Goal: Book appointment/travel/reservation

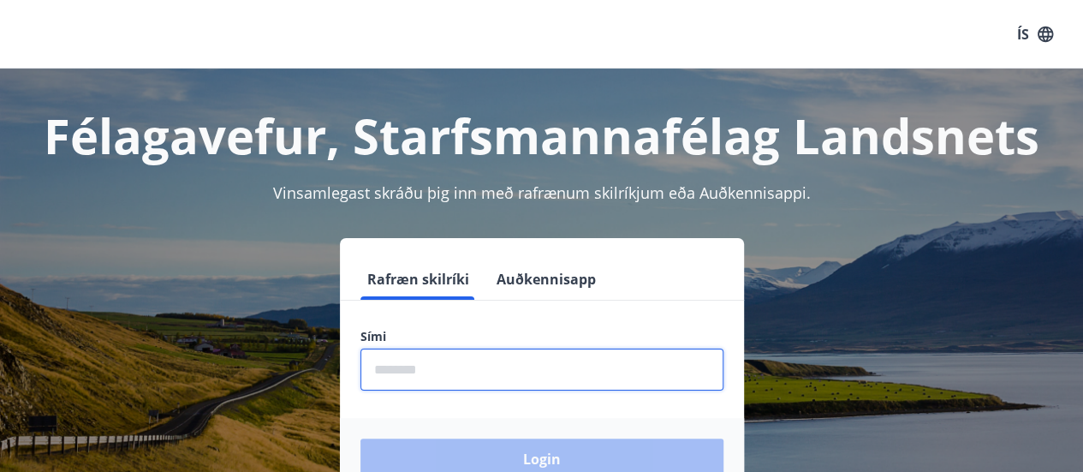
click at [373, 369] on input "phone" at bounding box center [542, 370] width 363 height 42
type input "********"
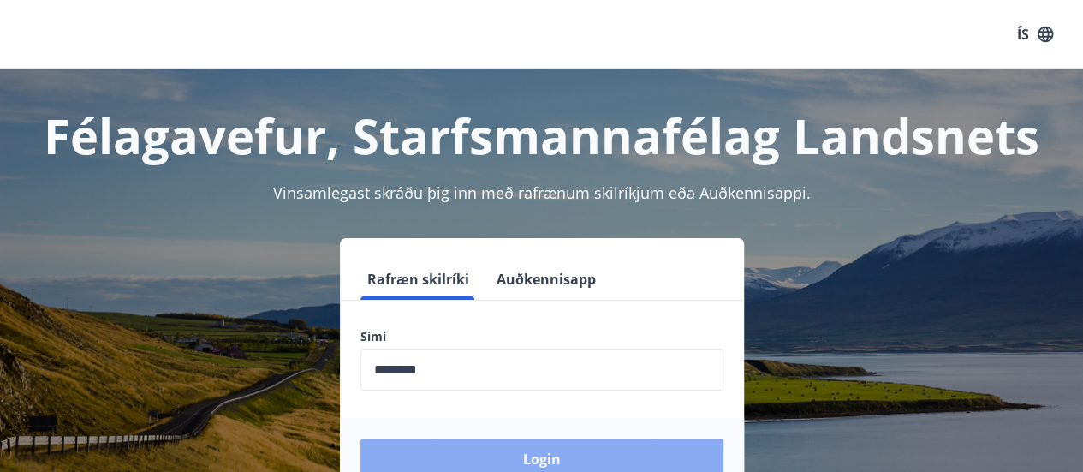
click at [575, 453] on button "Login" at bounding box center [542, 459] width 363 height 41
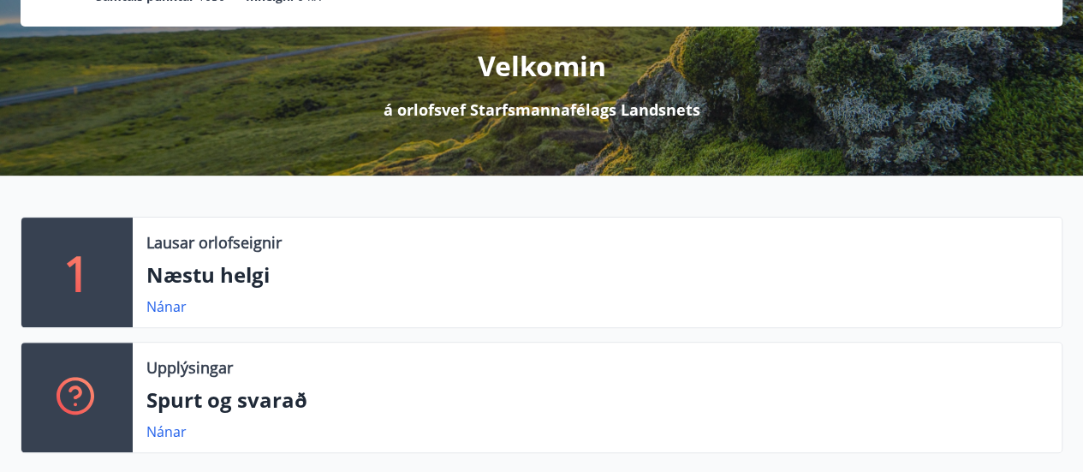
scroll to position [171, 0]
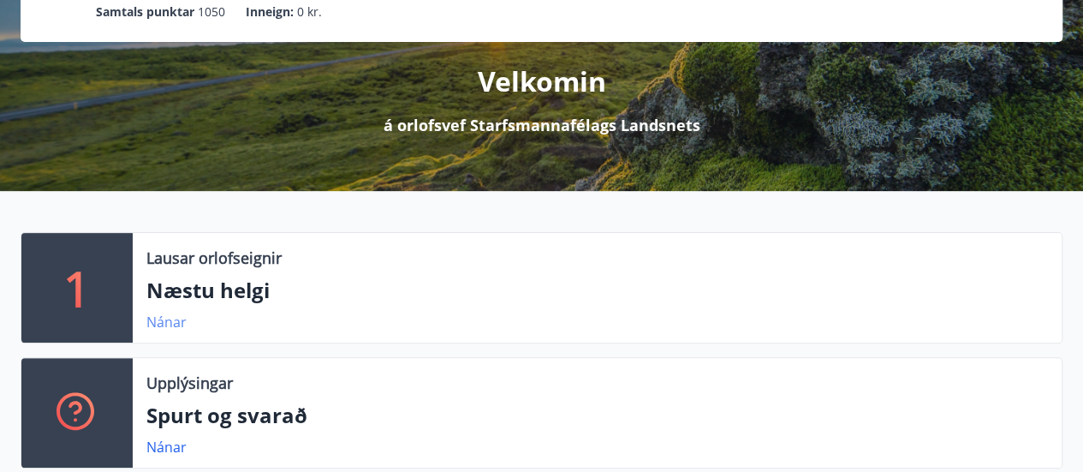
click at [161, 318] on link "Nánar" at bounding box center [166, 322] width 40 height 19
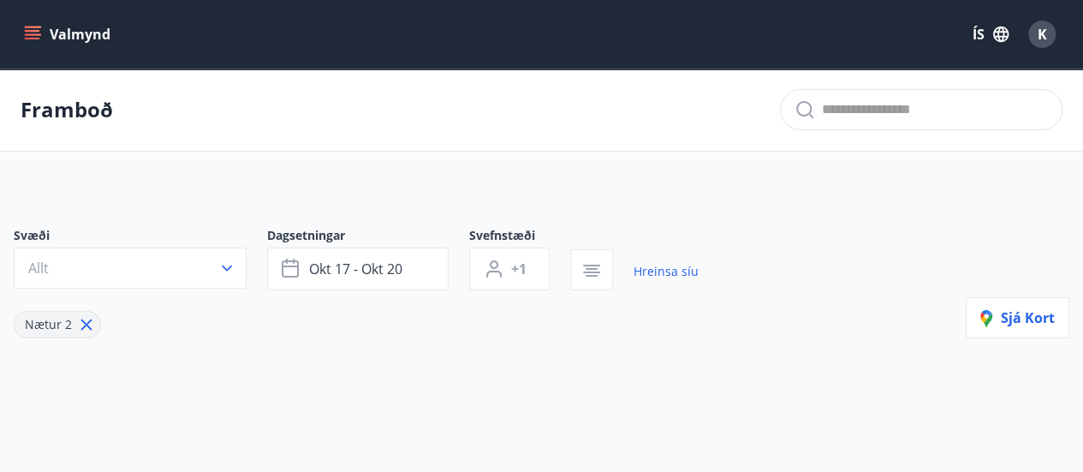
type input "*"
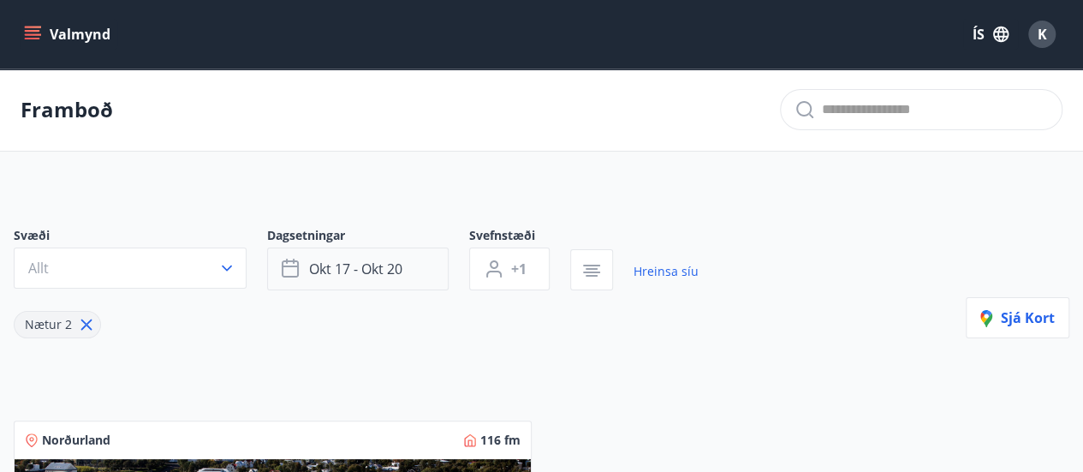
click at [295, 264] on icon "button" at bounding box center [292, 269] width 21 height 21
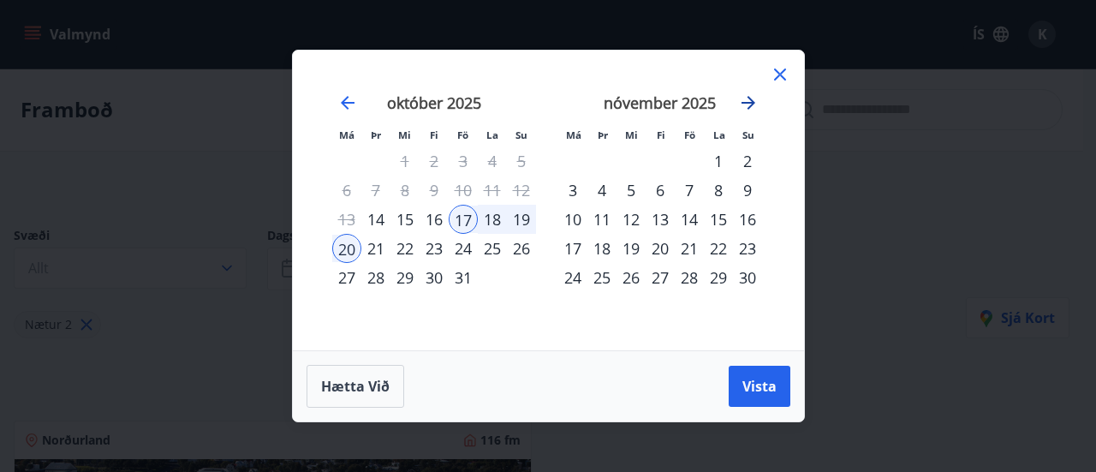
click at [754, 100] on icon "Move forward to switch to the next month." at bounding box center [748, 103] width 21 height 21
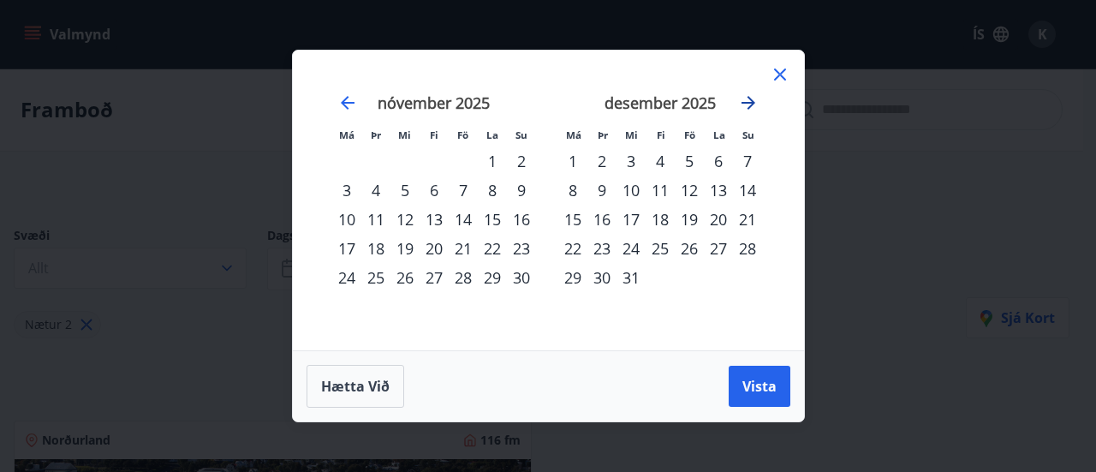
click at [754, 100] on icon "Move forward to switch to the next month." at bounding box center [748, 103] width 21 height 21
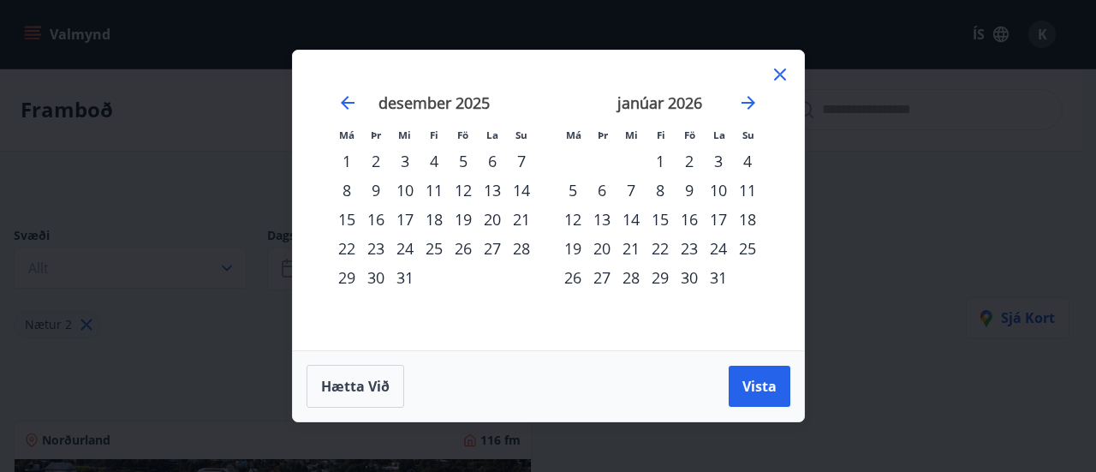
click at [518, 244] on div "28" at bounding box center [521, 248] width 29 height 29
click at [687, 161] on div "2" at bounding box center [689, 160] width 29 height 29
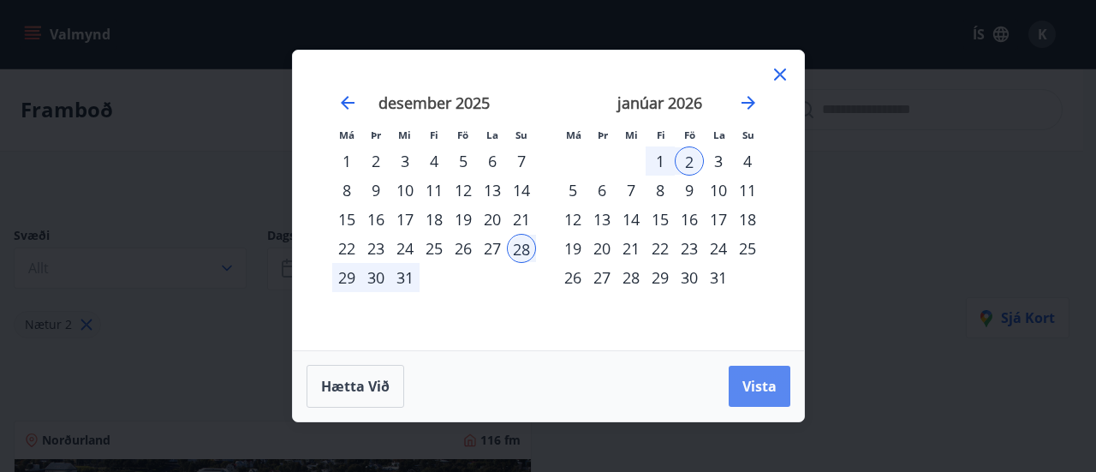
click at [747, 379] on span "Vista" at bounding box center [760, 386] width 34 height 19
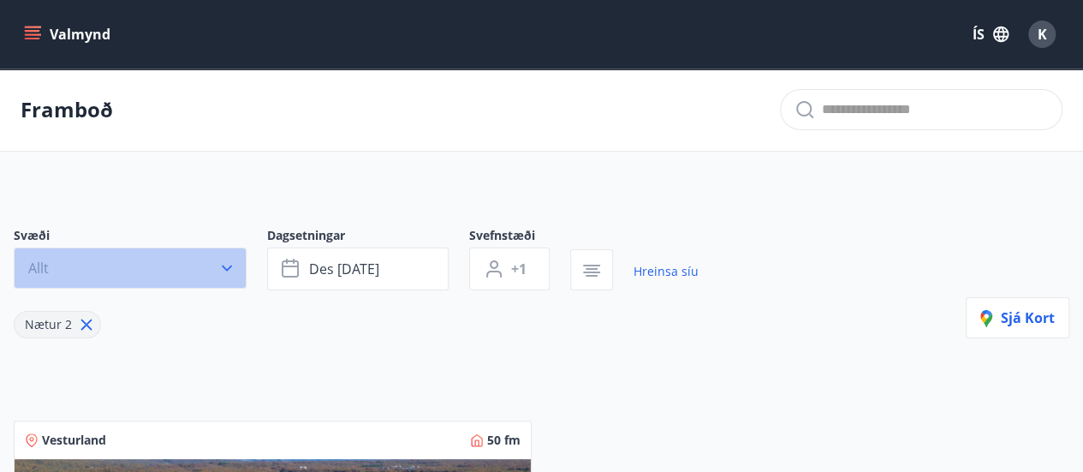
click at [225, 260] on icon "button" at bounding box center [226, 268] width 17 height 17
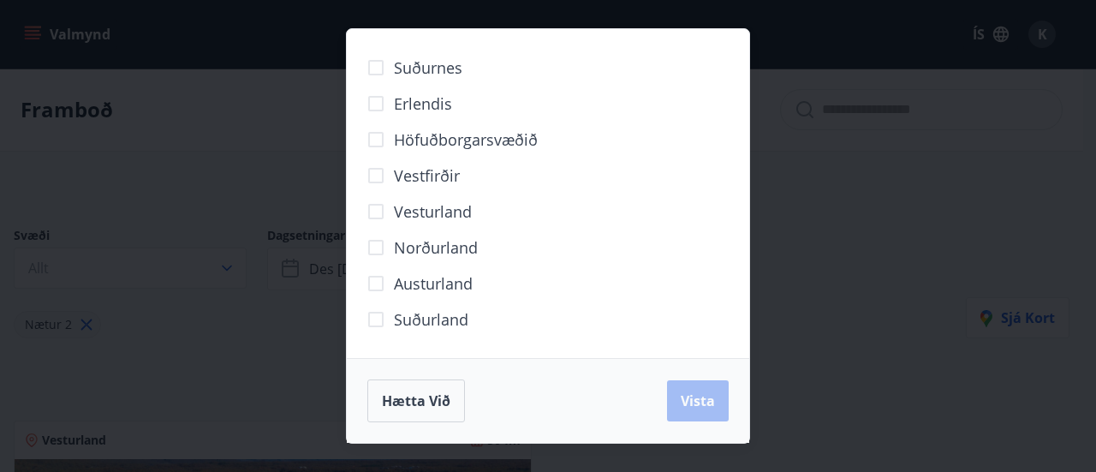
click at [697, 402] on div "Hætta við Vista" at bounding box center [547, 400] width 361 height 43
click at [902, 301] on div "Suðurnes Erlendis Höfuðborgarsvæðið [GEOGRAPHIC_DATA] [GEOGRAPHIC_DATA] [GEOGRA…" at bounding box center [548, 236] width 1096 height 472
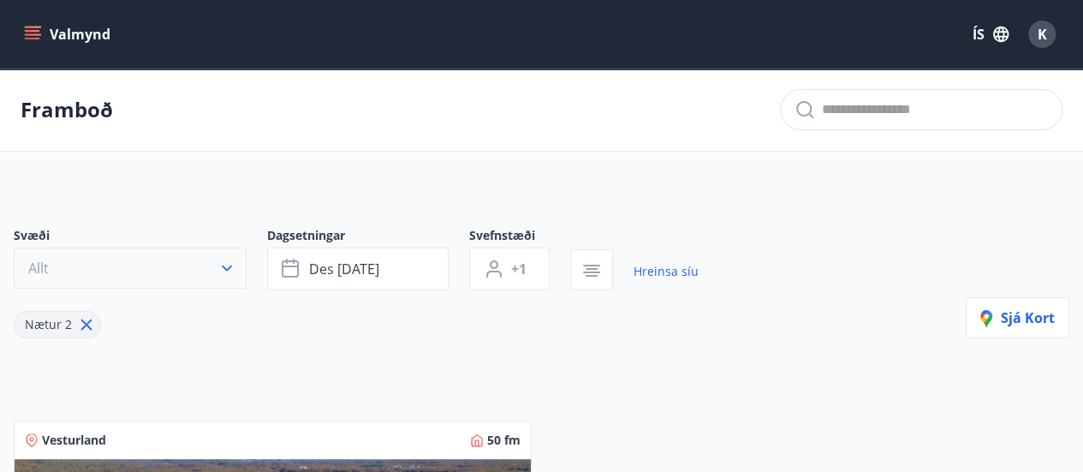
click at [46, 266] on span "Allt" at bounding box center [38, 268] width 21 height 19
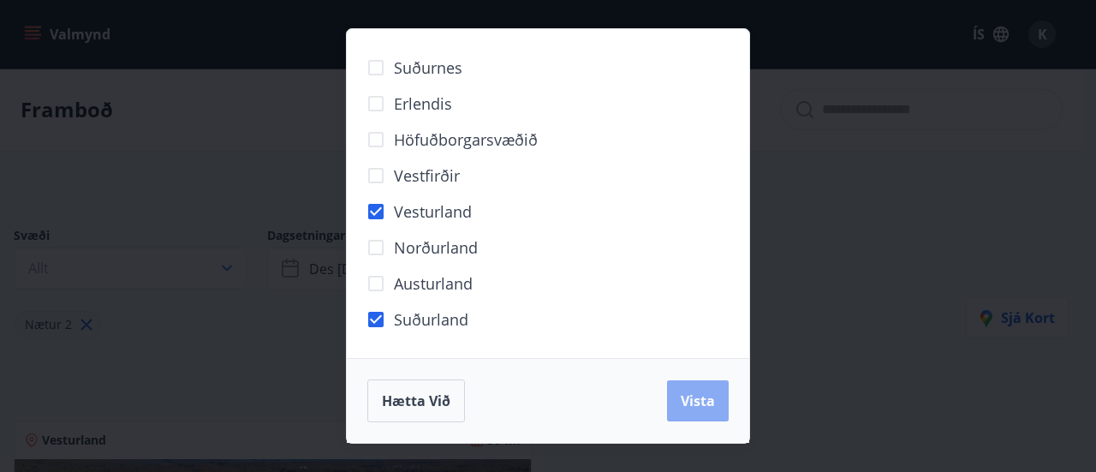
click at [693, 393] on span "Vista" at bounding box center [698, 400] width 34 height 19
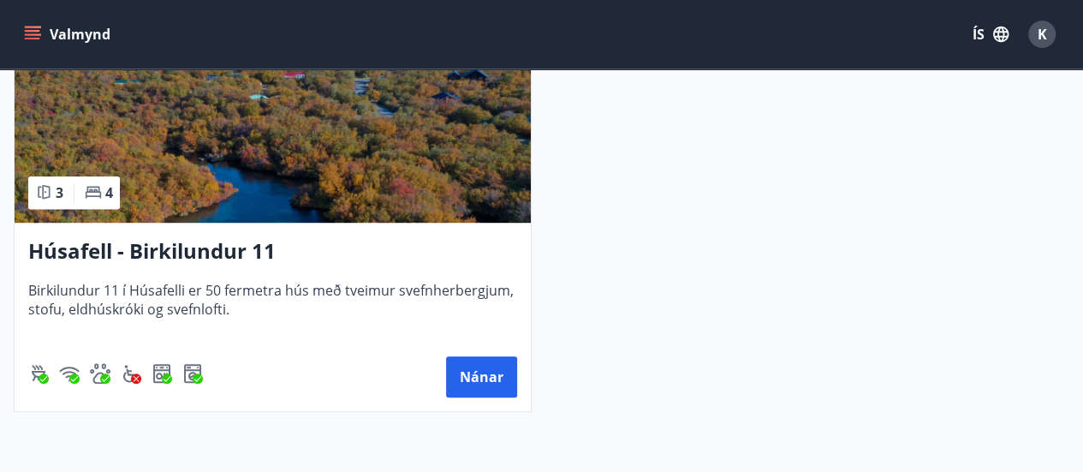
scroll to position [459, 0]
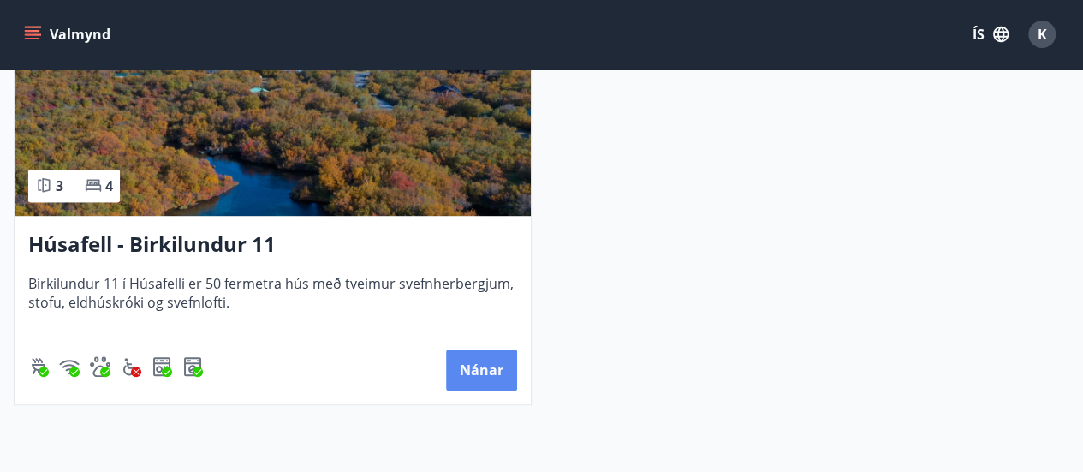
click at [479, 369] on button "Nánar" at bounding box center [481, 369] width 71 height 41
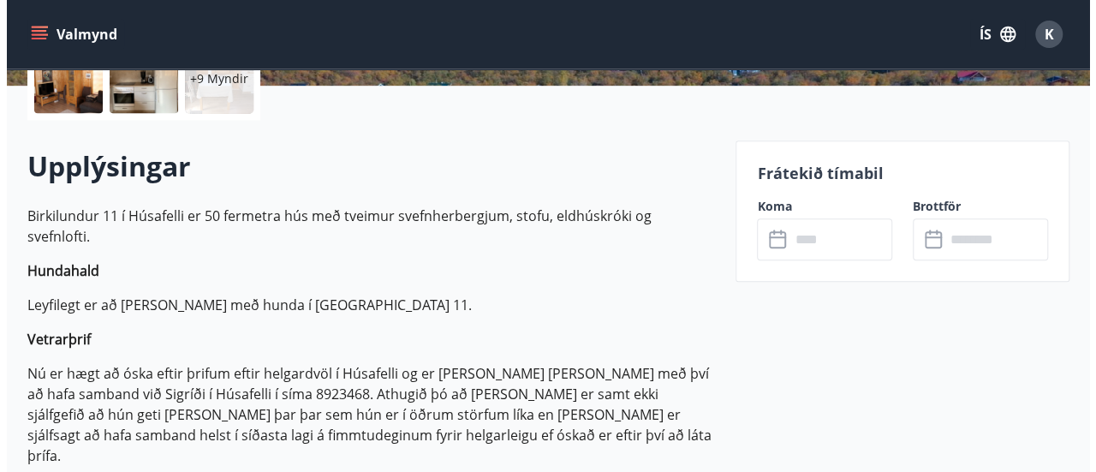
scroll to position [257, 0]
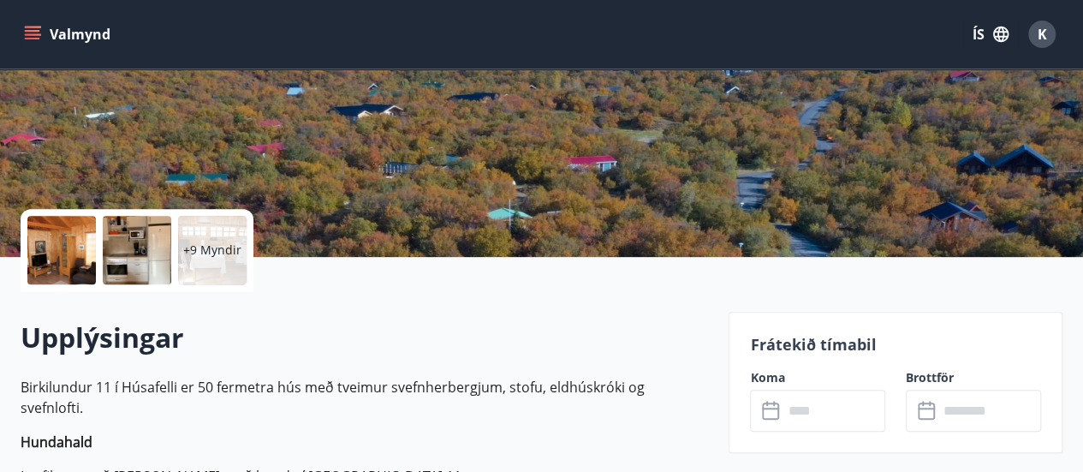
click at [217, 249] on p "+9 Myndir" at bounding box center [212, 250] width 58 height 17
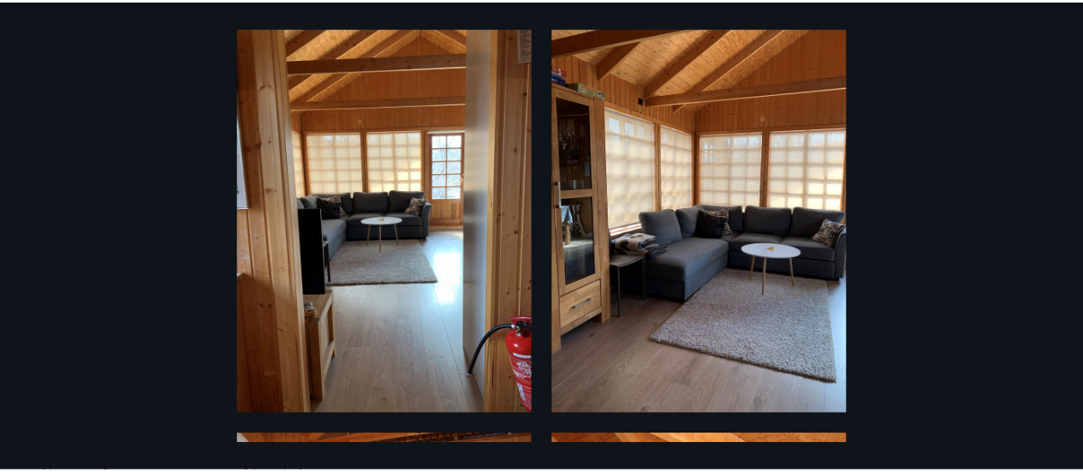
scroll to position [0, 0]
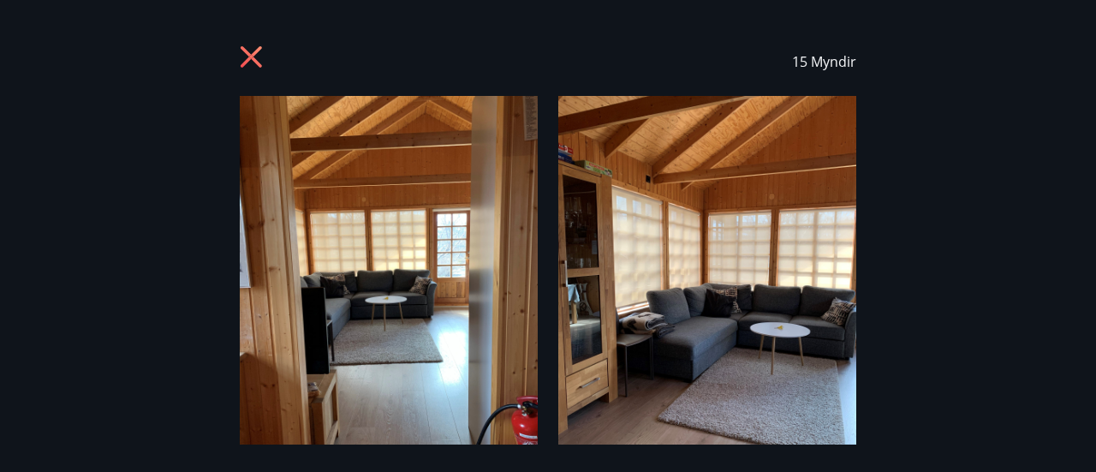
click at [245, 54] on icon at bounding box center [253, 58] width 27 height 27
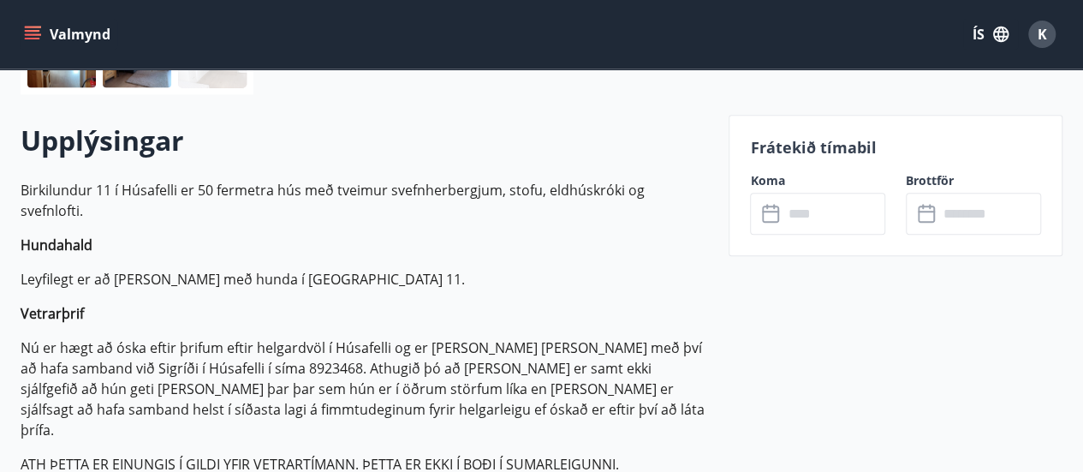
scroll to position [428, 0]
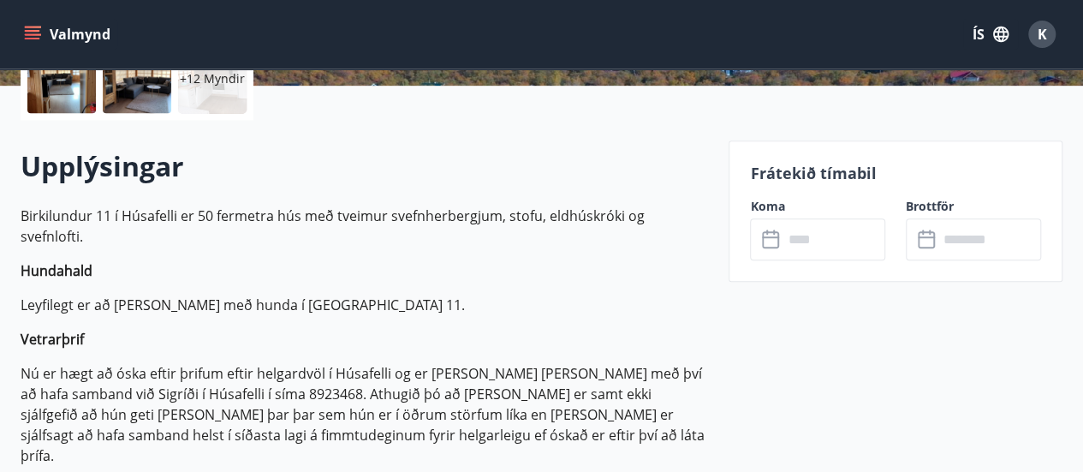
click at [776, 236] on icon at bounding box center [770, 237] width 17 height 2
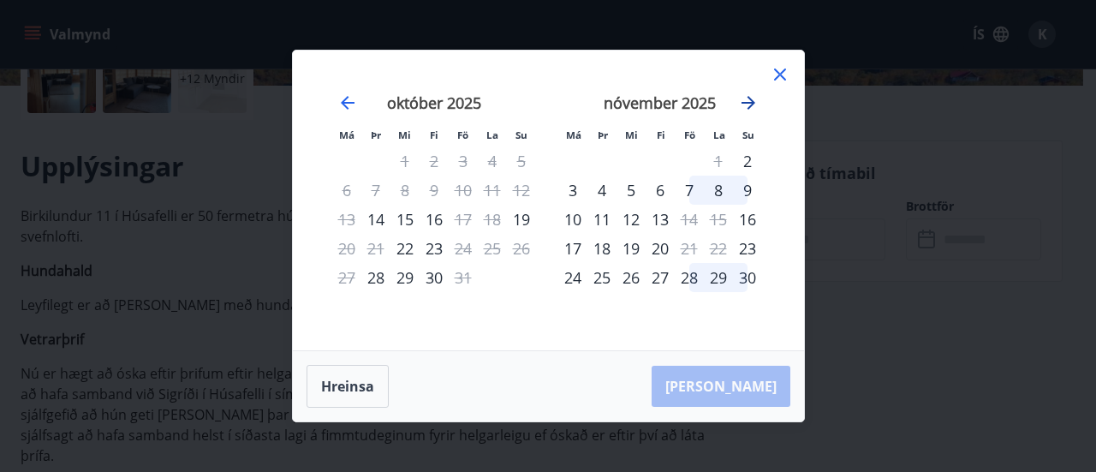
click at [755, 104] on icon "Move forward to switch to the next month." at bounding box center [748, 103] width 21 height 21
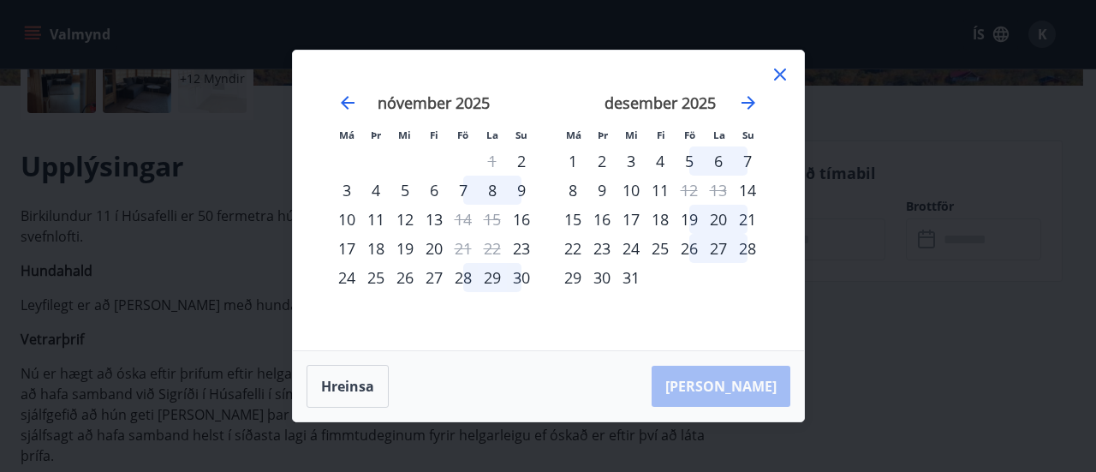
click at [781, 74] on icon at bounding box center [780, 75] width 12 height 12
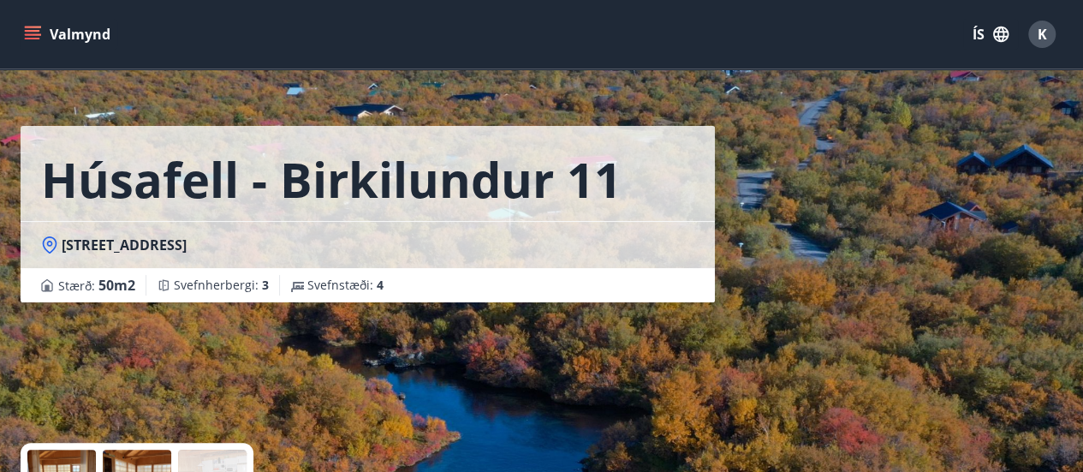
scroll to position [0, 0]
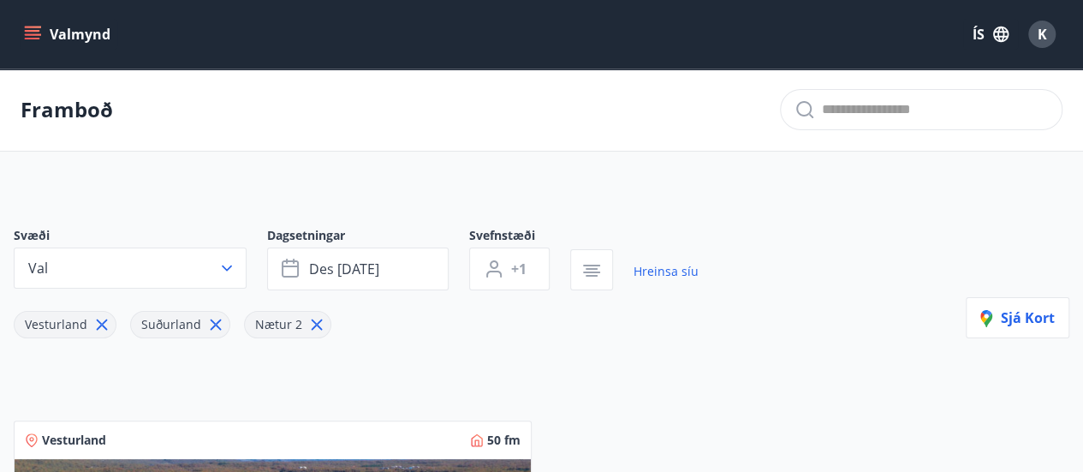
click at [217, 323] on icon at bounding box center [215, 324] width 19 height 19
click at [203, 323] on icon at bounding box center [203, 324] width 19 height 19
type input "*"
click at [104, 323] on icon at bounding box center [102, 324] width 19 height 19
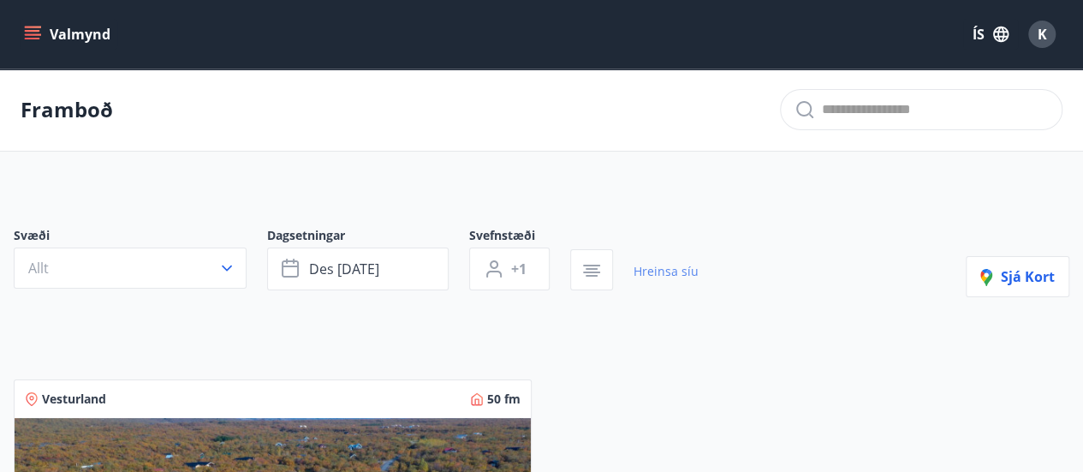
click at [672, 270] on link "Hreinsa síu" at bounding box center [666, 272] width 65 height 38
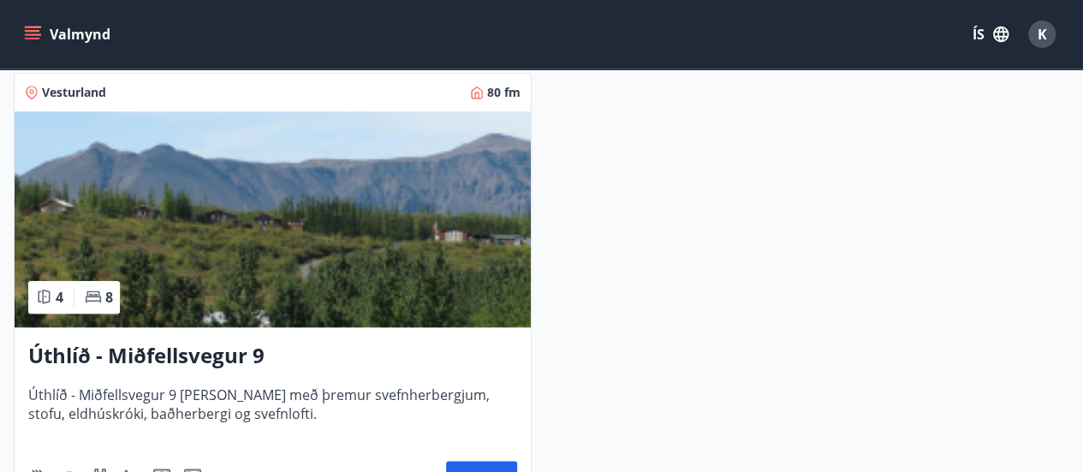
scroll to position [857, 0]
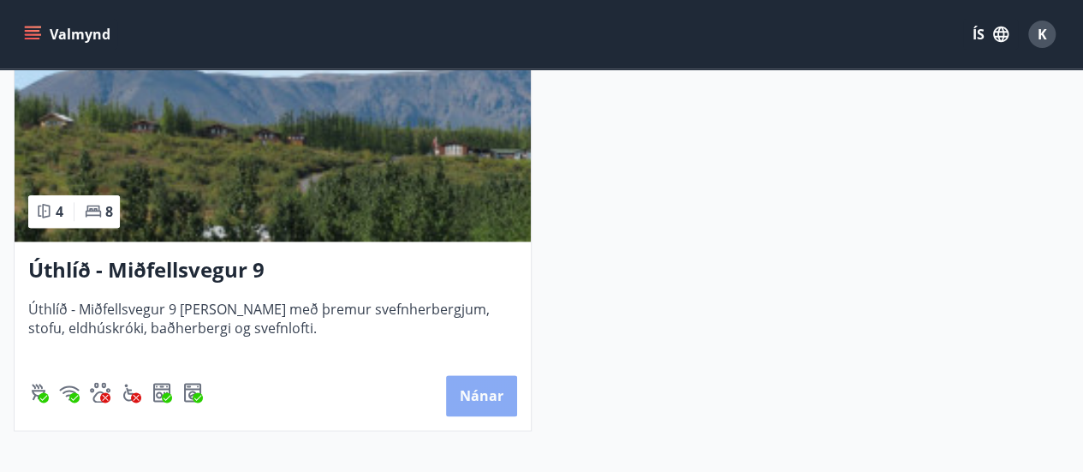
click at [475, 397] on button "Nánar" at bounding box center [481, 395] width 71 height 41
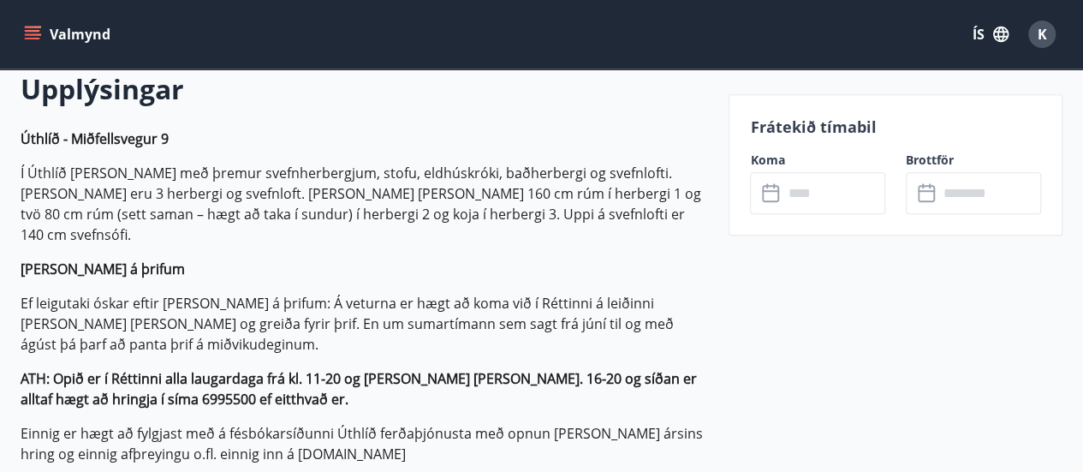
scroll to position [514, 0]
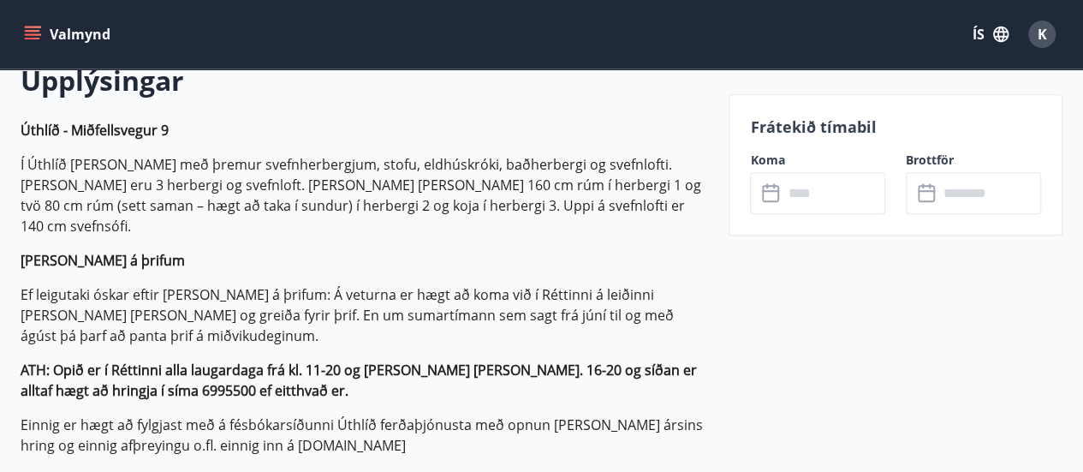
click at [781, 194] on icon at bounding box center [772, 193] width 21 height 21
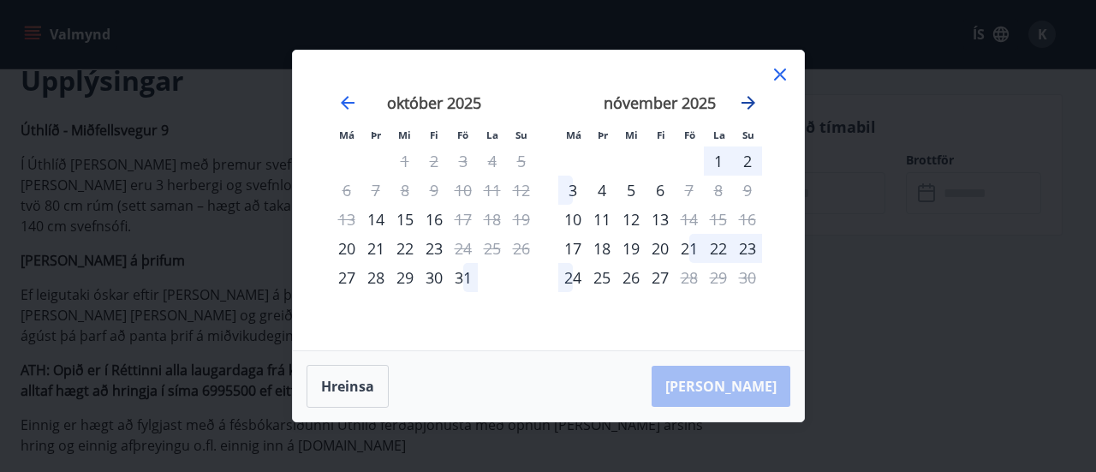
click at [750, 101] on icon "Move forward to switch to the next month." at bounding box center [748, 103] width 21 height 21
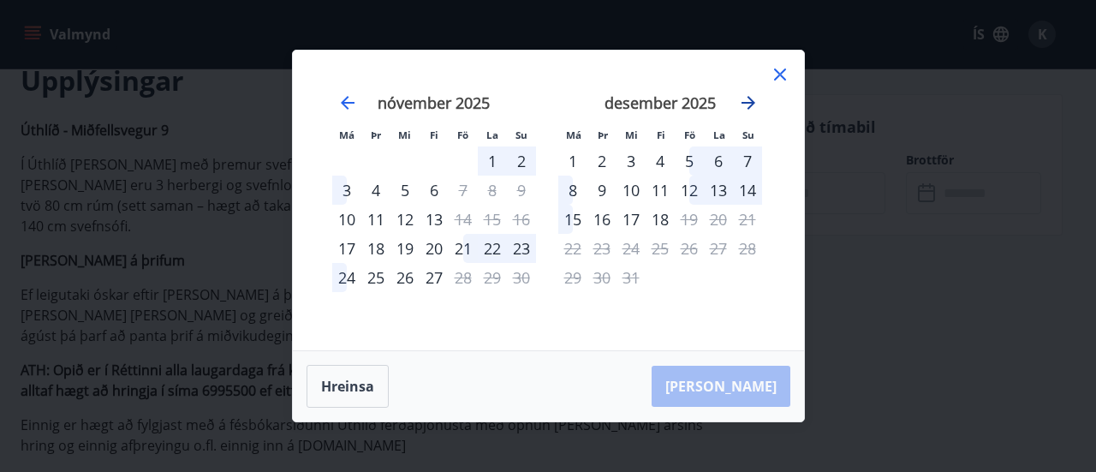
click at [750, 102] on icon "Move forward to switch to the next month." at bounding box center [748, 103] width 21 height 21
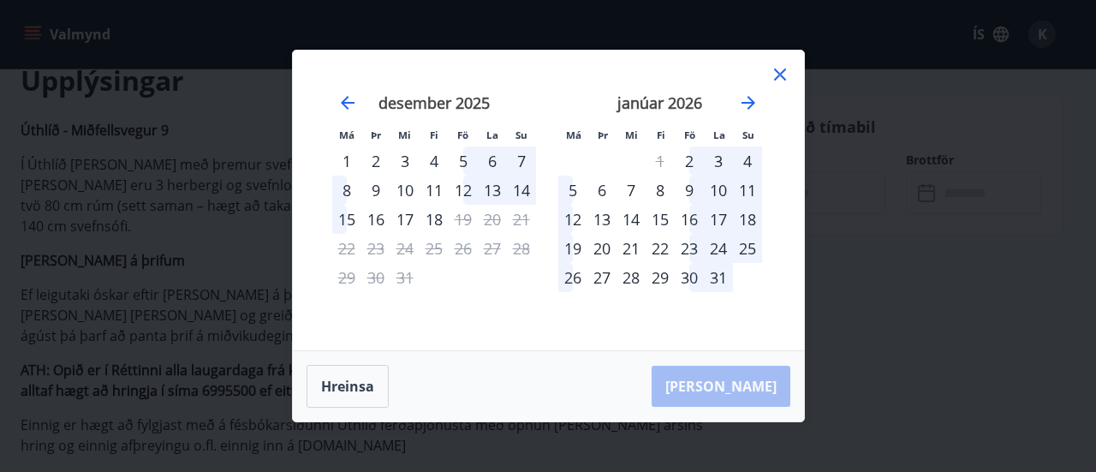
click at [781, 69] on icon at bounding box center [780, 74] width 21 height 21
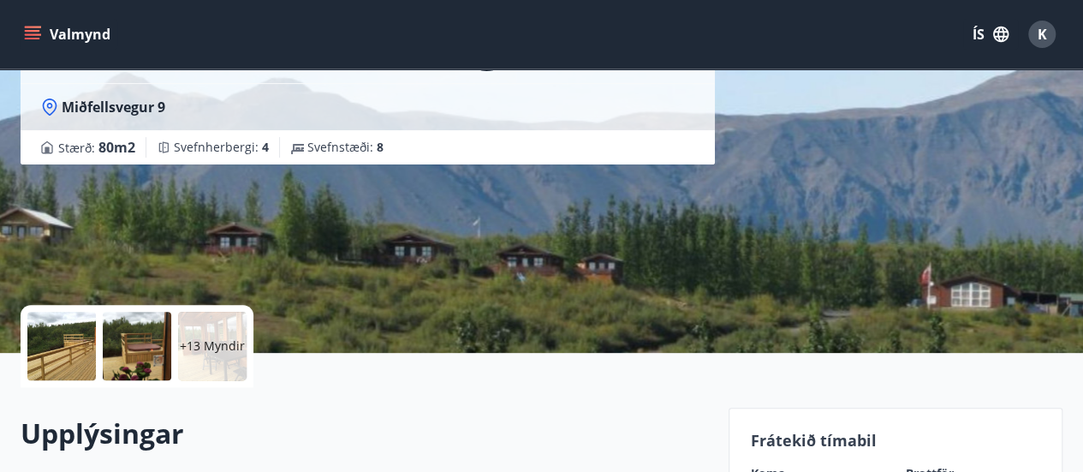
scroll to position [0, 0]
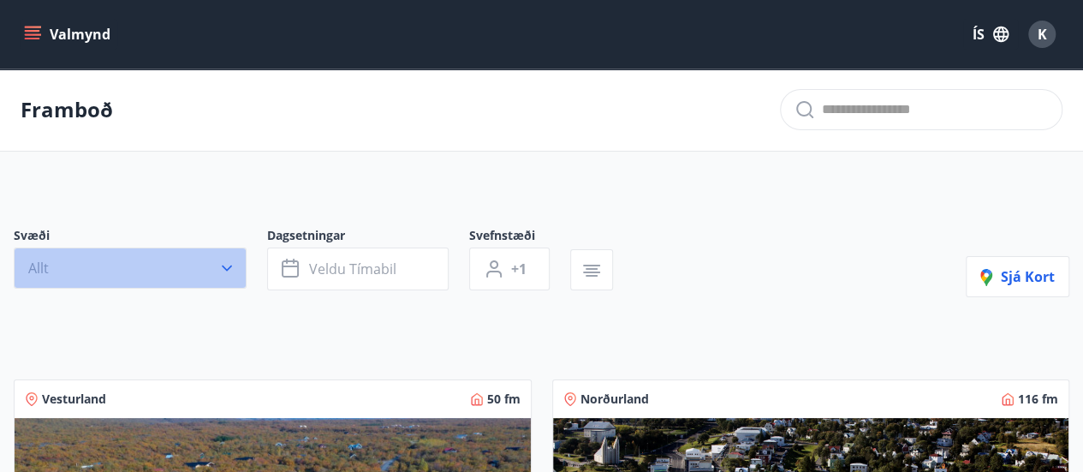
click at [119, 254] on button "Allt" at bounding box center [130, 268] width 233 height 41
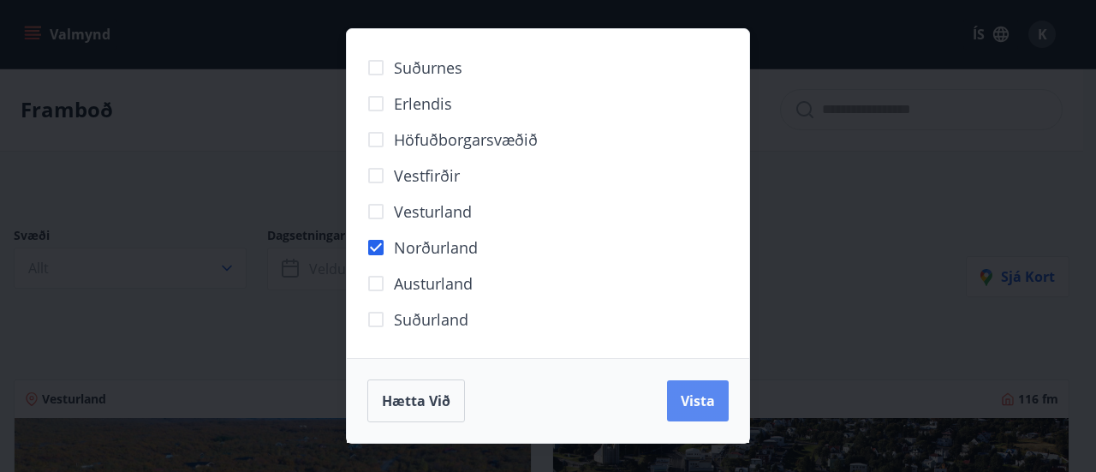
click at [694, 396] on span "Vista" at bounding box center [698, 400] width 34 height 19
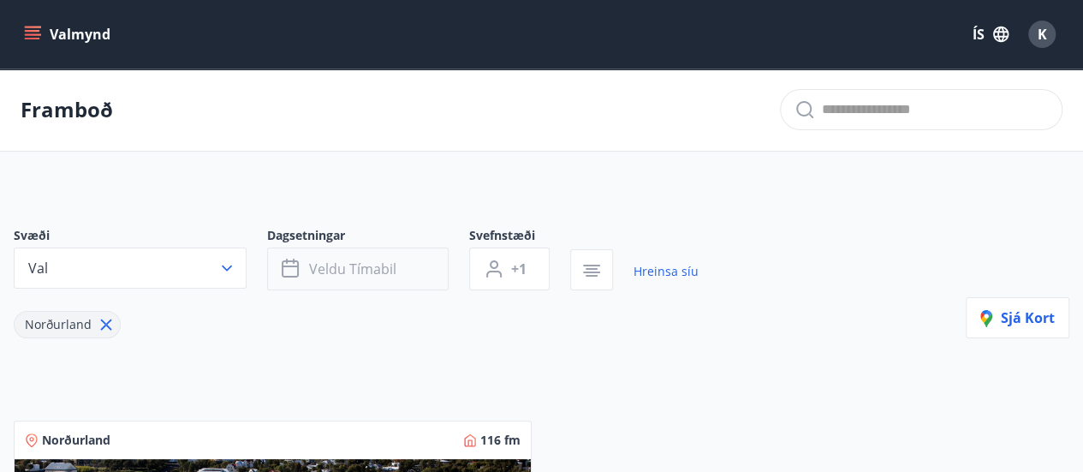
click at [380, 268] on span "Veldu tímabil" at bounding box center [352, 269] width 87 height 19
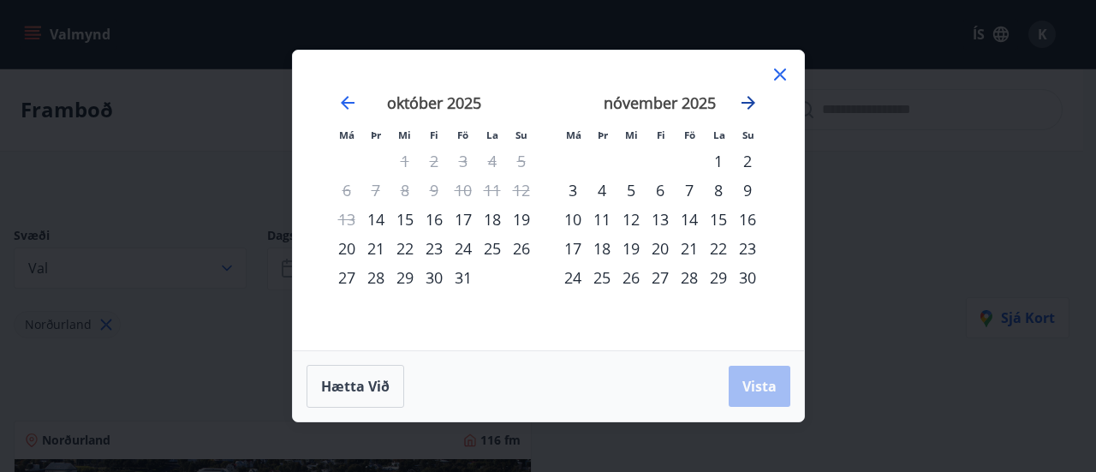
click at [745, 105] on icon "Move forward to switch to the next month." at bounding box center [748, 103] width 21 height 21
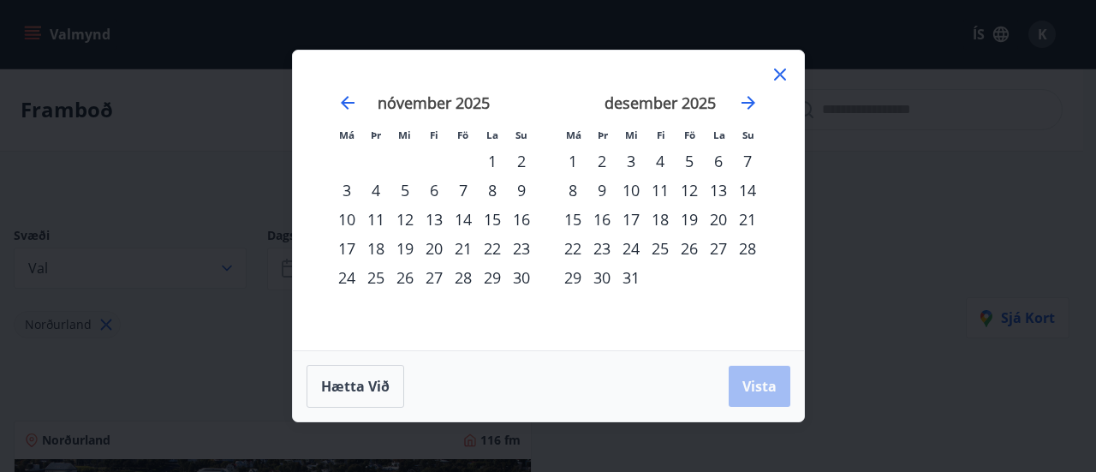
click at [723, 249] on div "27" at bounding box center [718, 248] width 29 height 29
click at [749, 97] on icon "Move forward to switch to the next month." at bounding box center [748, 103] width 21 height 21
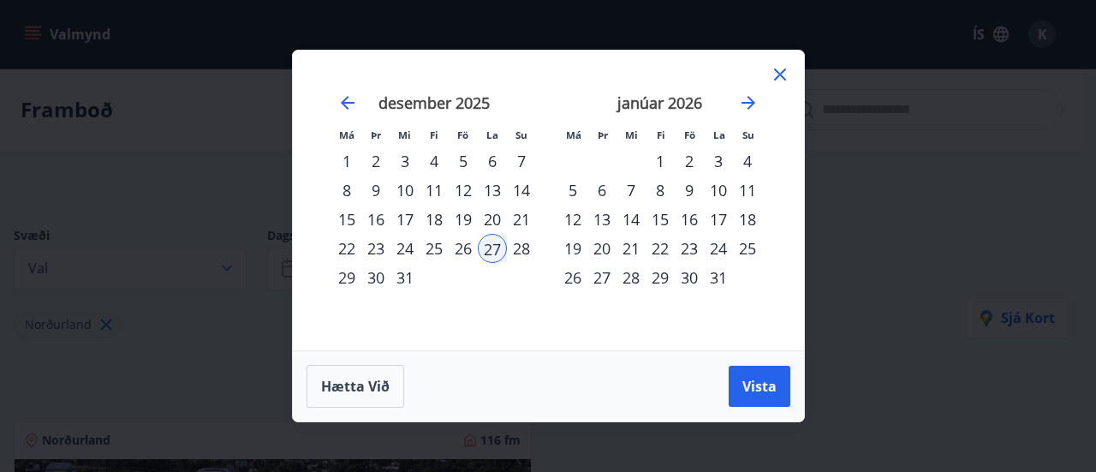
click at [375, 158] on div "2" at bounding box center [375, 160] width 29 height 29
click at [752, 386] on span "Vista" at bounding box center [760, 386] width 34 height 19
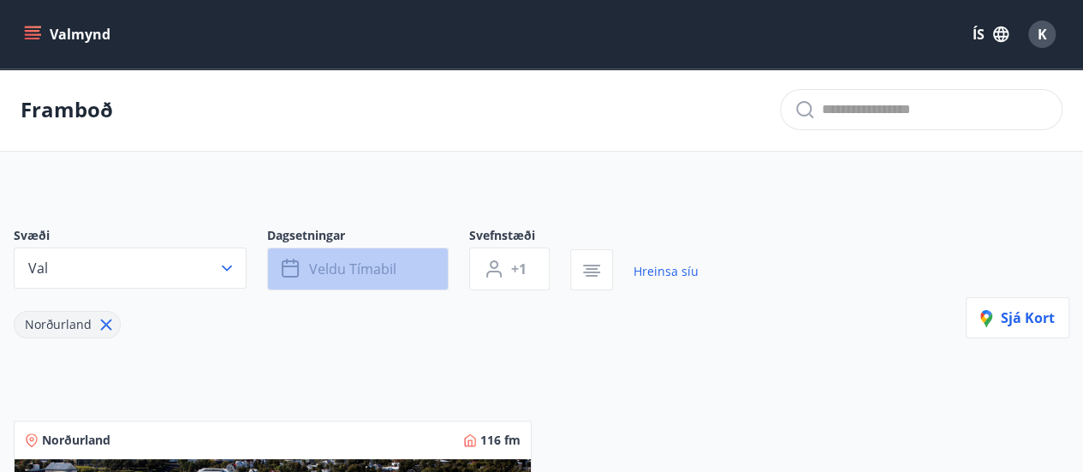
click at [391, 264] on span "Veldu tímabil" at bounding box center [352, 269] width 87 height 19
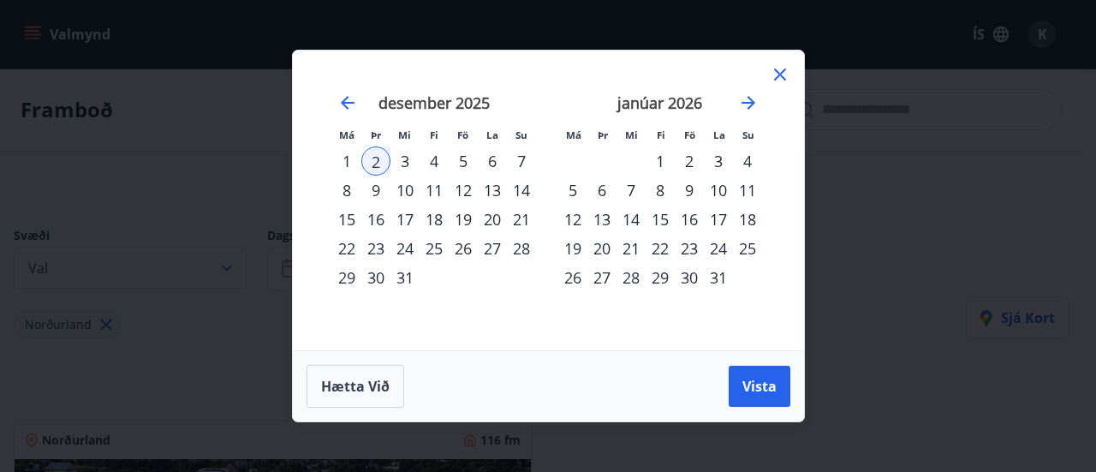
click at [785, 71] on icon at bounding box center [780, 74] width 21 height 21
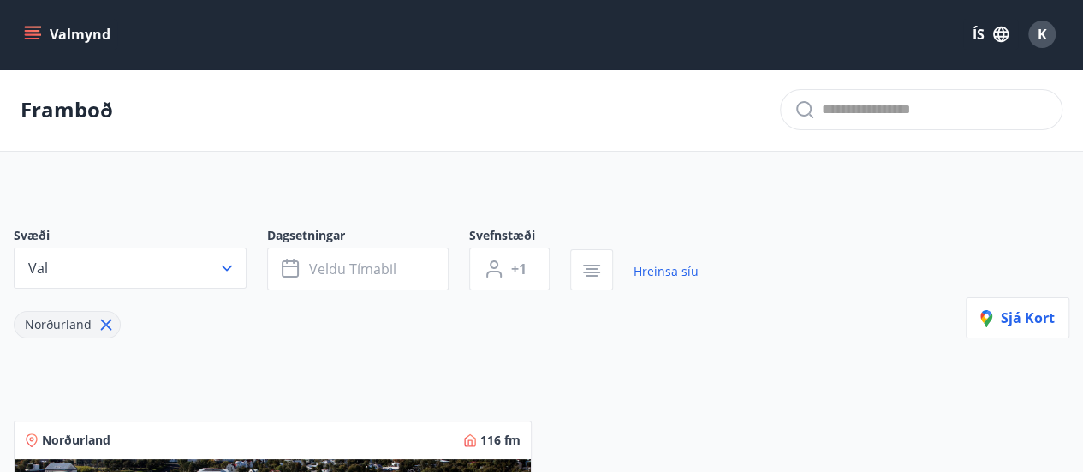
click at [43, 27] on button "Valmynd" at bounding box center [69, 34] width 97 height 31
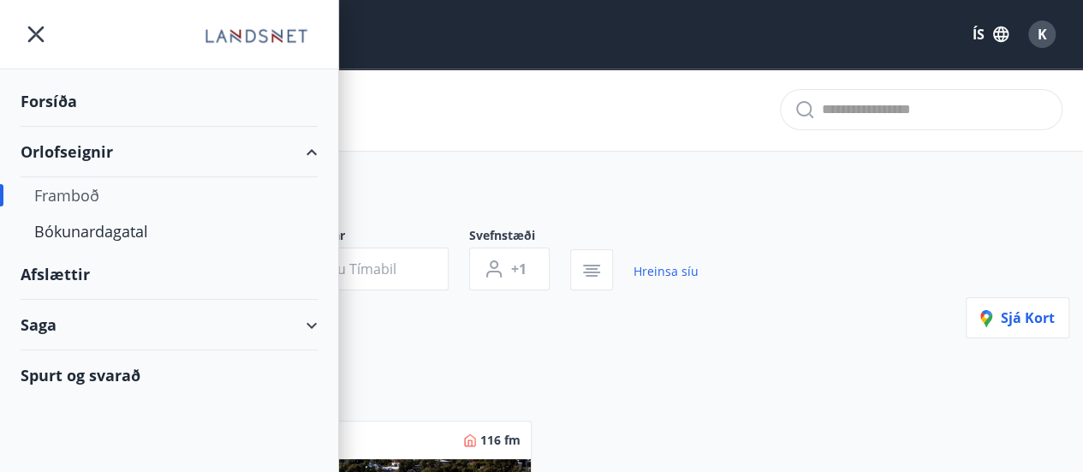
click at [77, 146] on div "Orlofseignir" at bounding box center [169, 152] width 297 height 51
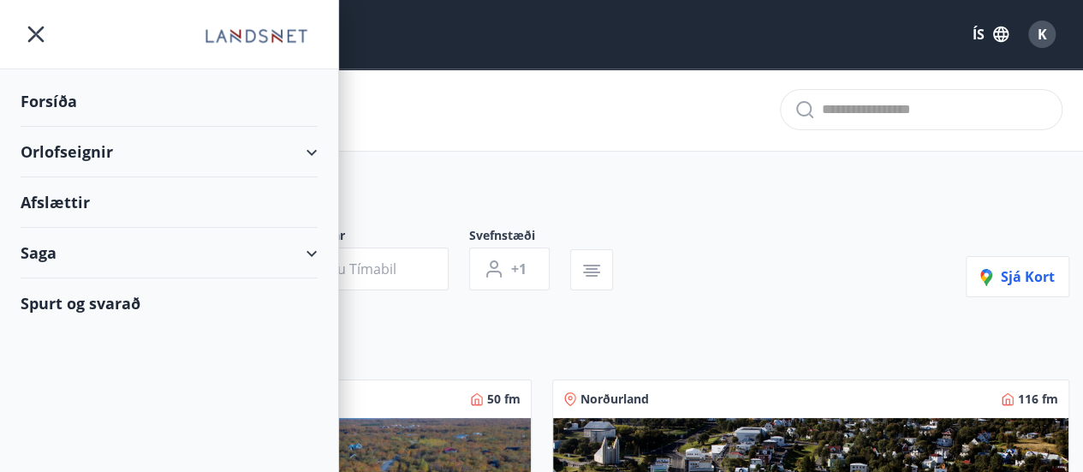
click at [312, 149] on div "Orlofseignir" at bounding box center [169, 152] width 297 height 51
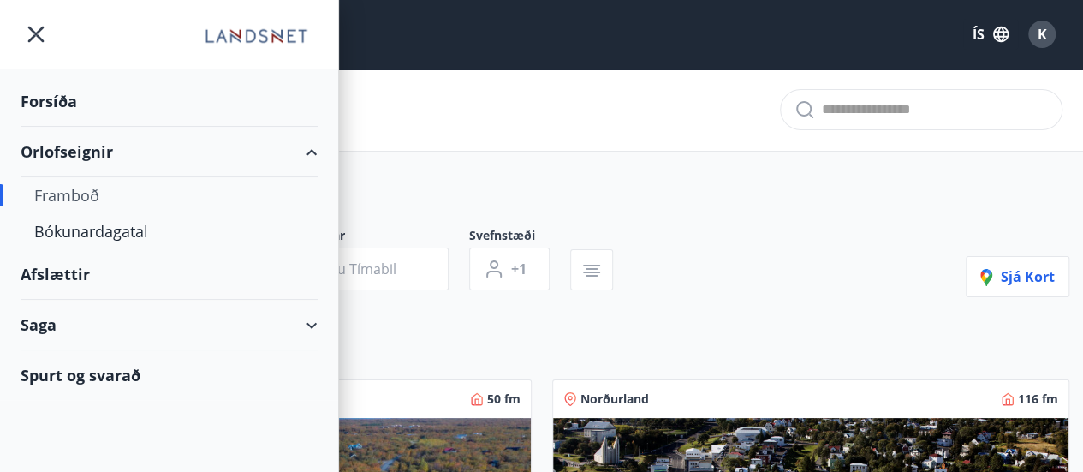
click at [87, 195] on div "Framboð" at bounding box center [169, 195] width 270 height 36
click at [81, 196] on div "Framboð" at bounding box center [169, 195] width 270 height 36
click at [722, 237] on div "Svæði Allt Dagsetningar Veldu tímabil Svefnstæði +1 Sjá kort" at bounding box center [542, 262] width 1056 height 70
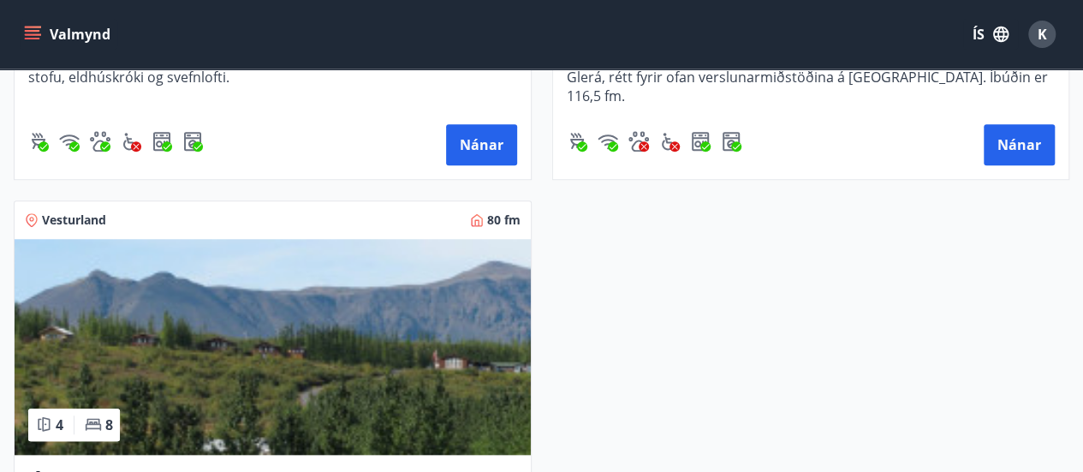
scroll to position [514, 0]
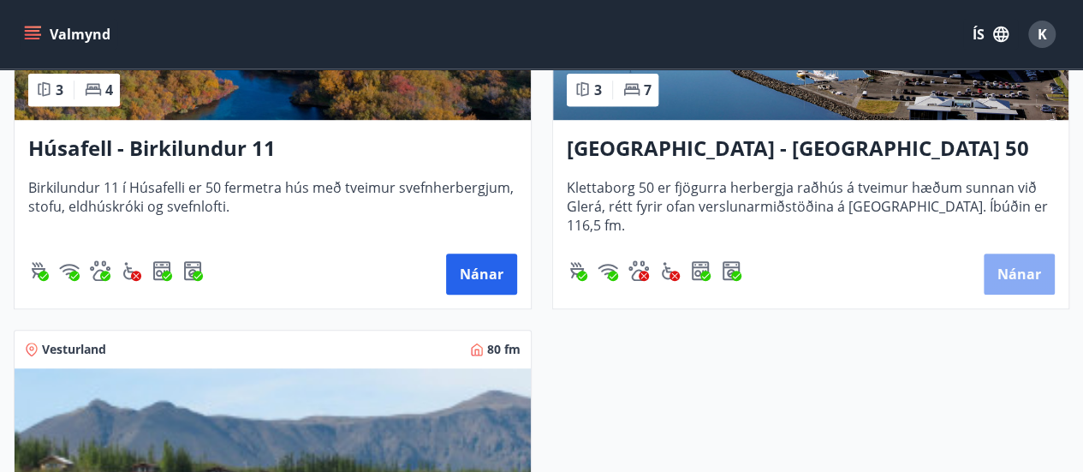
click at [1019, 277] on button "Nánar" at bounding box center [1019, 274] width 71 height 41
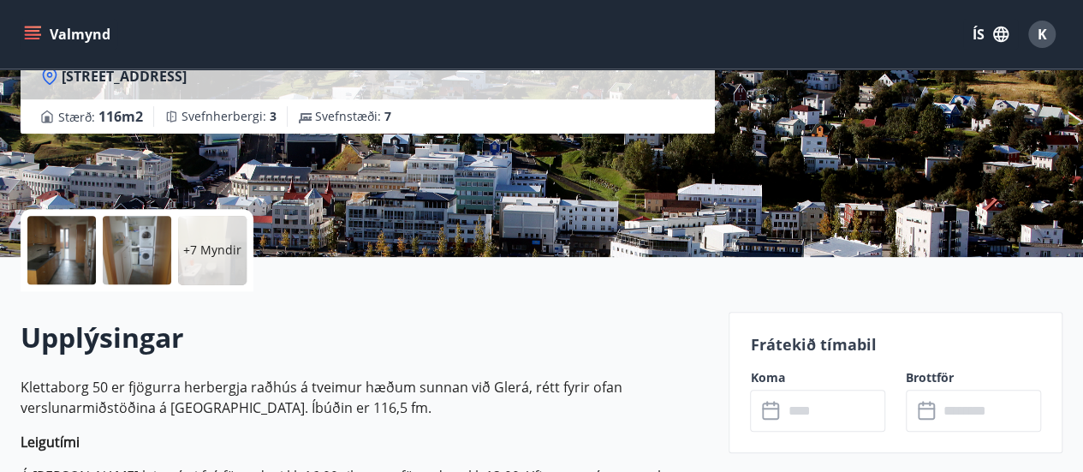
scroll to position [343, 0]
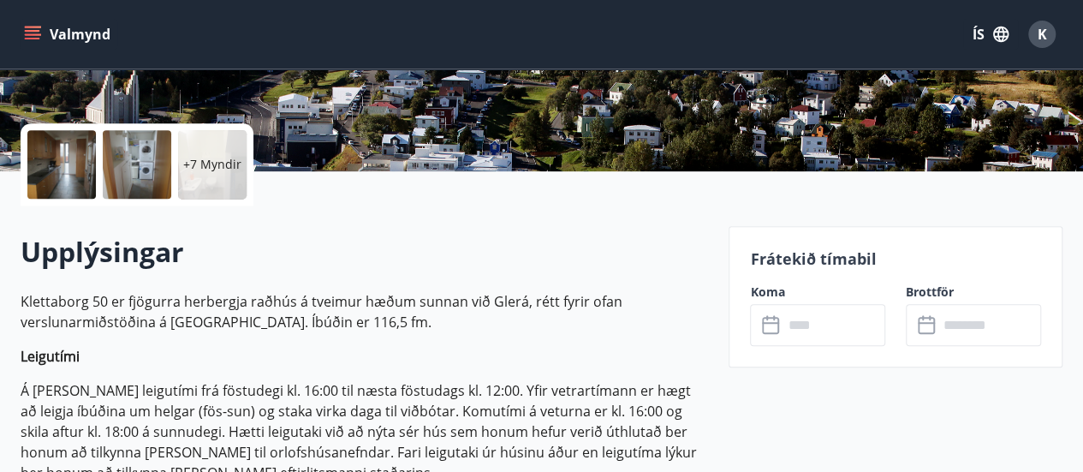
click at [863, 315] on input "text" at bounding box center [834, 325] width 103 height 42
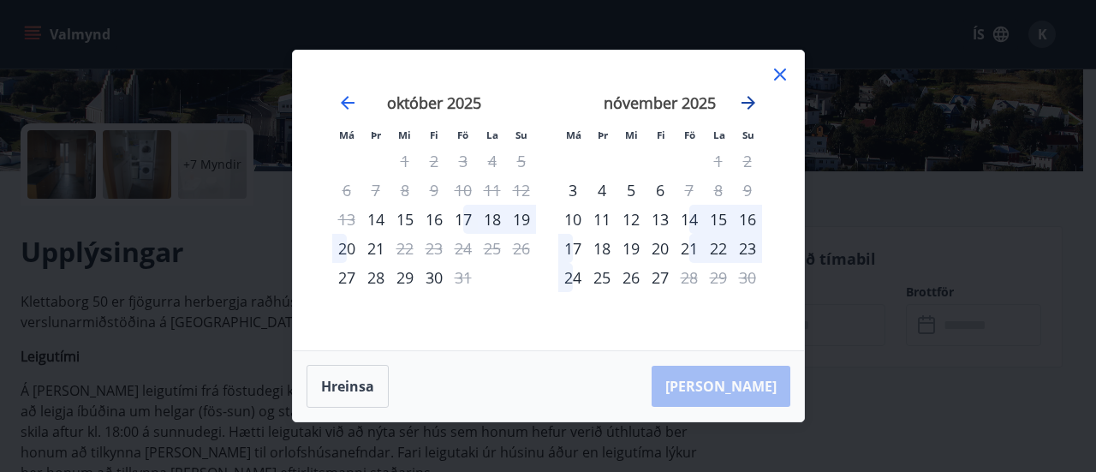
click at [755, 98] on icon "Move forward to switch to the next month." at bounding box center [748, 103] width 21 height 21
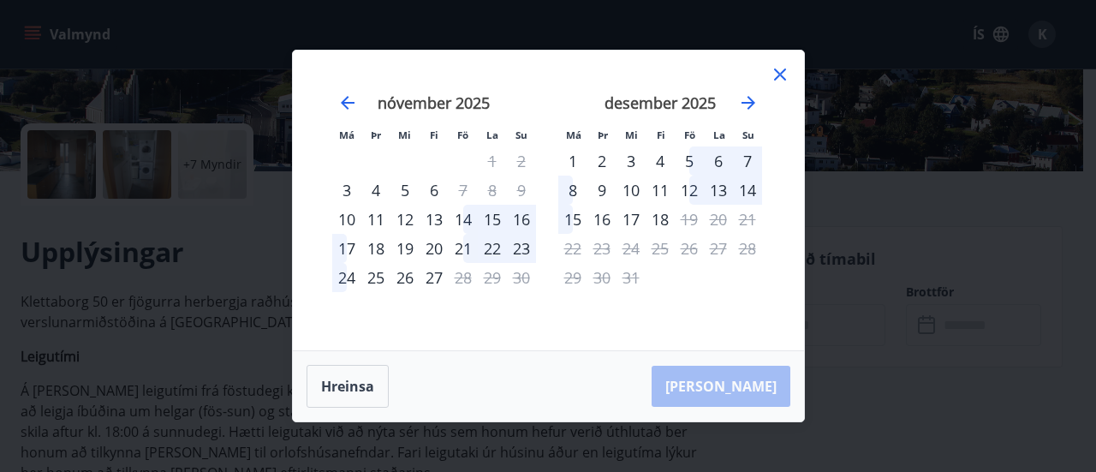
click at [778, 72] on icon at bounding box center [780, 74] width 21 height 21
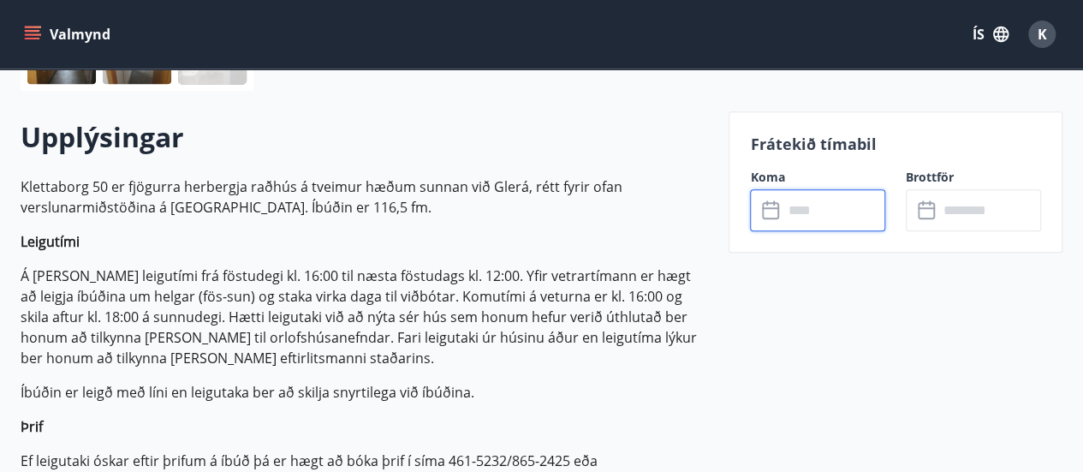
scroll to position [514, 0]
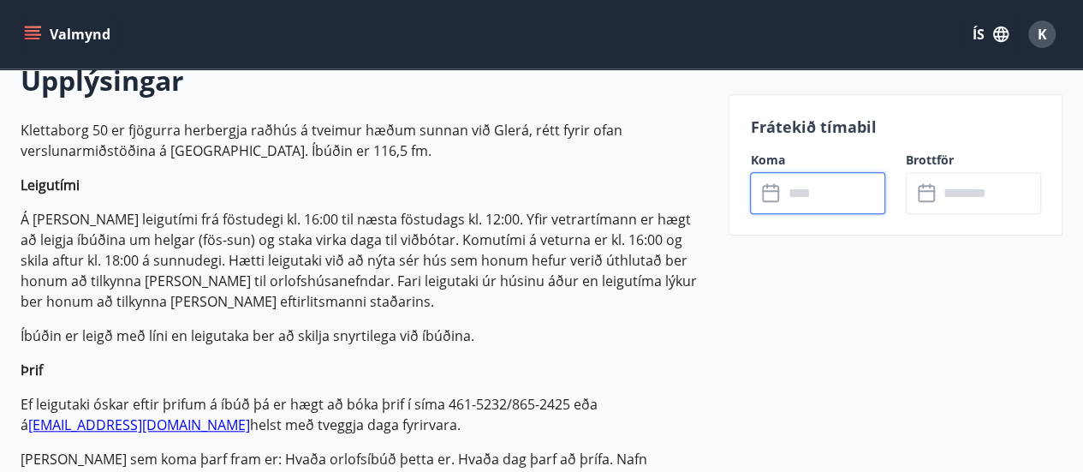
click at [784, 194] on input "text" at bounding box center [834, 193] width 103 height 42
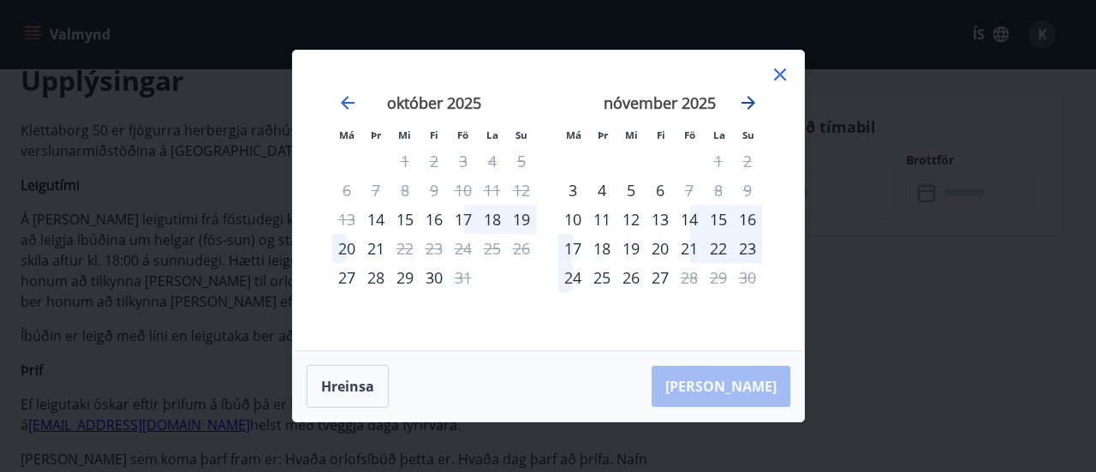
click at [749, 98] on icon "Move forward to switch to the next month." at bounding box center [749, 103] width 14 height 14
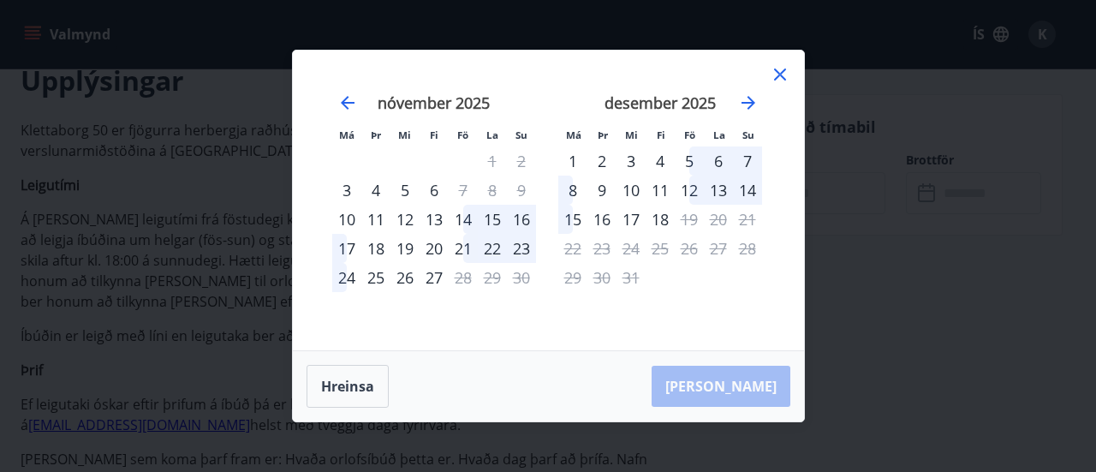
click at [779, 76] on icon at bounding box center [780, 75] width 12 height 12
